Goal: Find contact information: Find contact information

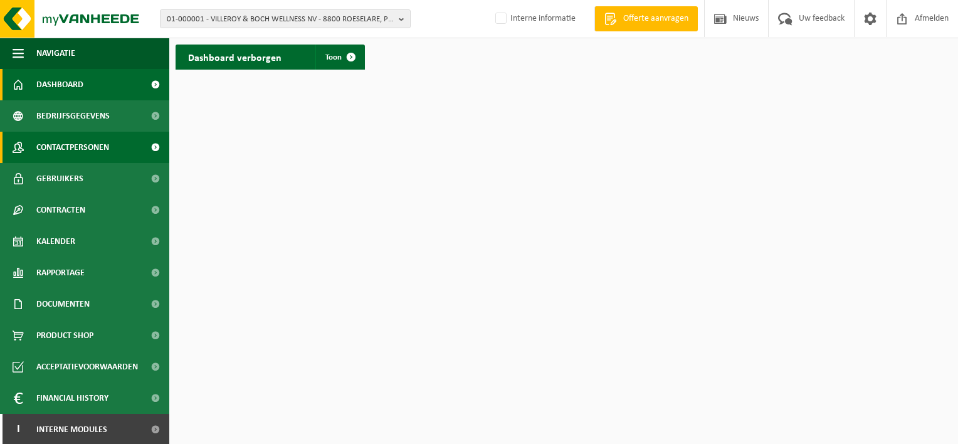
click at [85, 149] on span "Contactpersonen" at bounding box center [72, 147] width 73 height 31
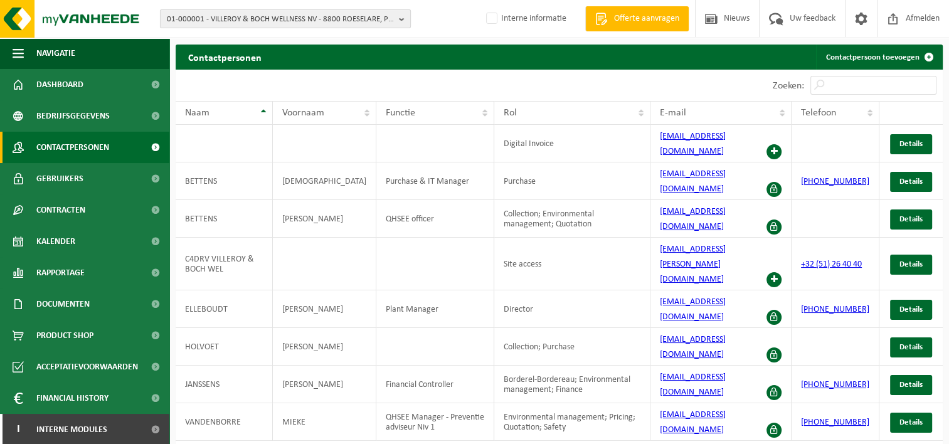
click at [235, 18] on span "01-000001 - VILLEROY & BOCH WELLNESS NV - 8800 ROESELARE, POPULIERSTRAAT 1" at bounding box center [280, 19] width 227 height 19
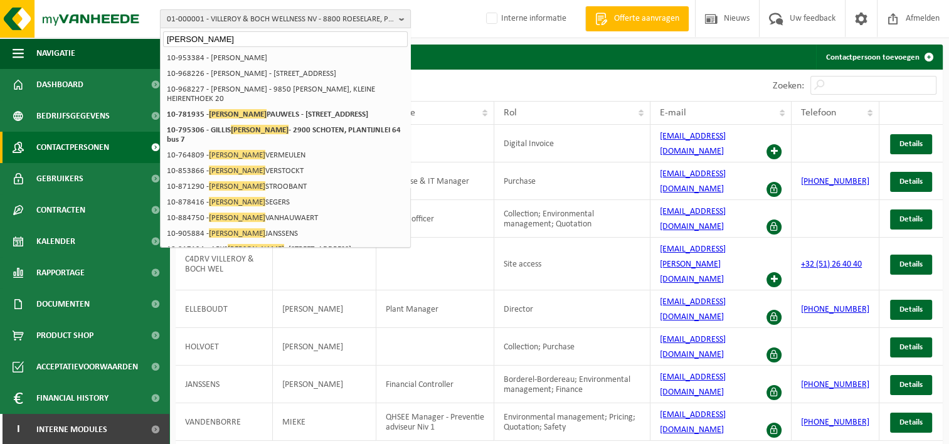
type input "kelly"
click at [221, 17] on span "01-000001 - VILLEROY & BOCH WELLNESS NV - 8800 ROESELARE, POPULIERSTRAAT 1" at bounding box center [280, 19] width 227 height 19
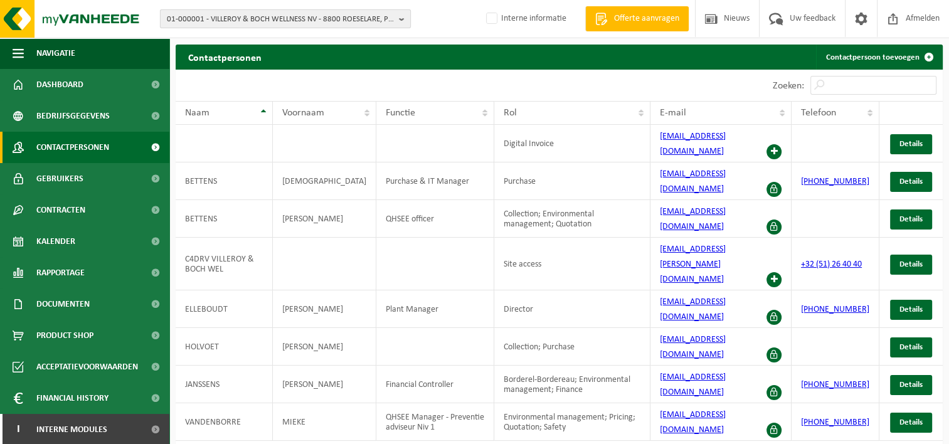
click at [221, 17] on span "01-000001 - VILLEROY & BOCH WELLNESS NV - 8800 ROESELARE, POPULIERSTRAAT 1" at bounding box center [280, 19] width 227 height 19
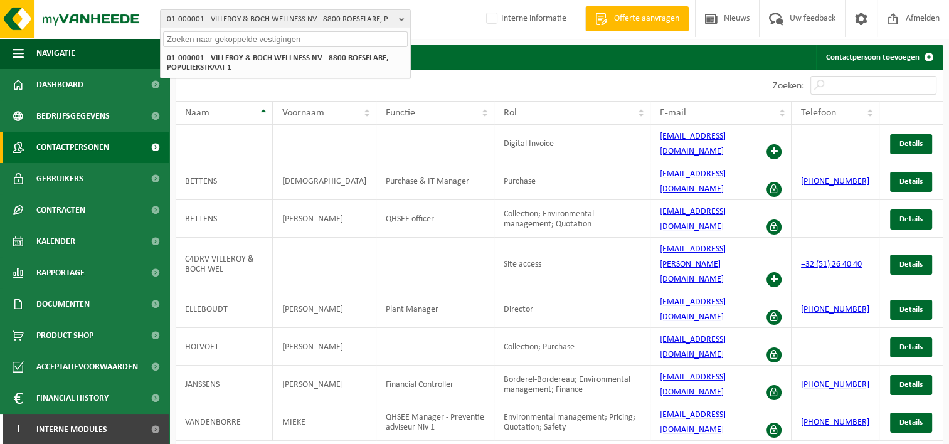
click at [218, 43] on input "text" at bounding box center [285, 39] width 245 height 16
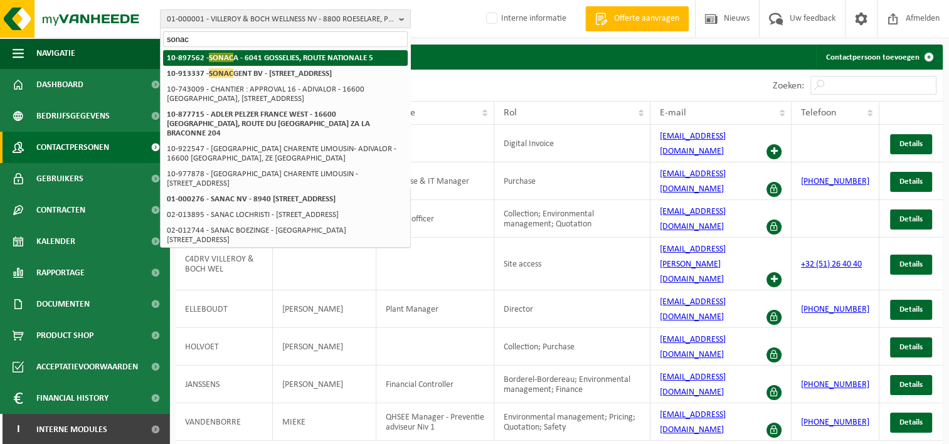
type input "sonac"
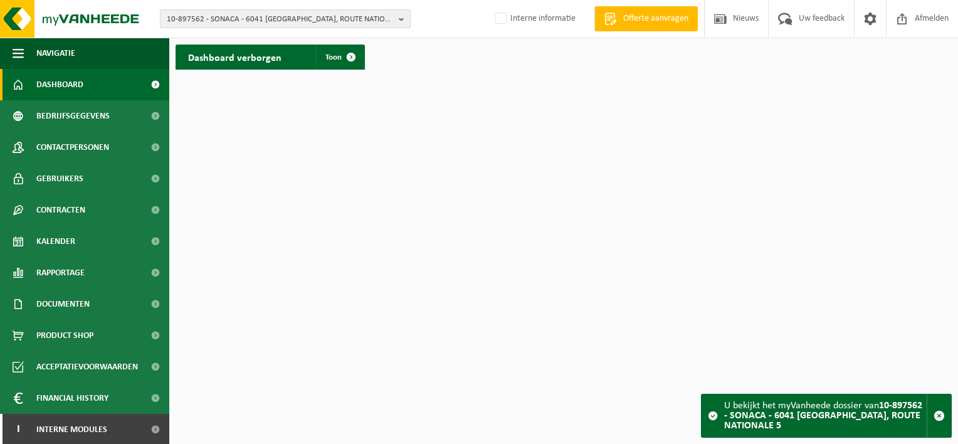
click at [257, 19] on span "10-897562 - SONACA - 6041 [GEOGRAPHIC_DATA], ROUTE NATIONALE 5" at bounding box center [280, 19] width 227 height 19
